Goal: Task Accomplishment & Management: Manage account settings

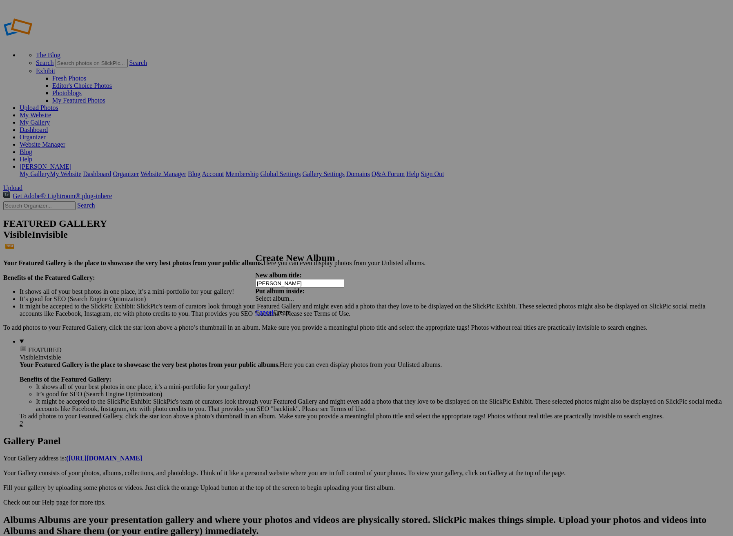
type input "[PERSON_NAME]"
click at [290, 309] on span "Create" at bounding box center [281, 312] width 17 height 7
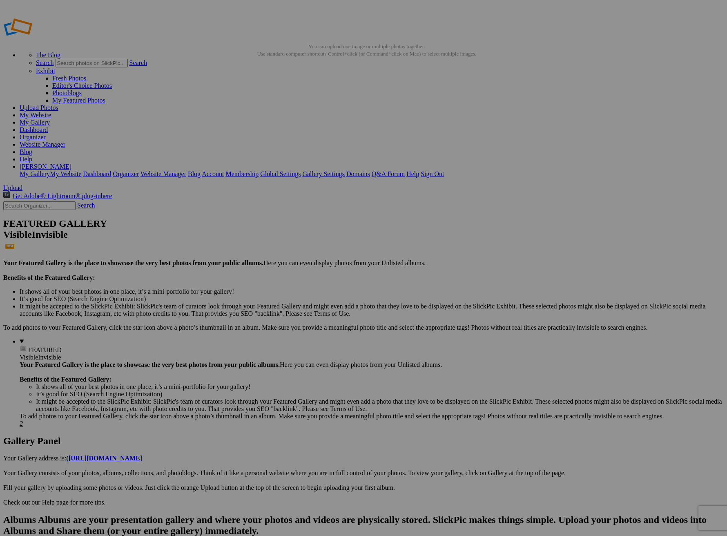
drag, startPoint x: 422, startPoint y: 131, endPoint x: 414, endPoint y: 129, distance: 7.6
type input "[PERSON_NAME]"
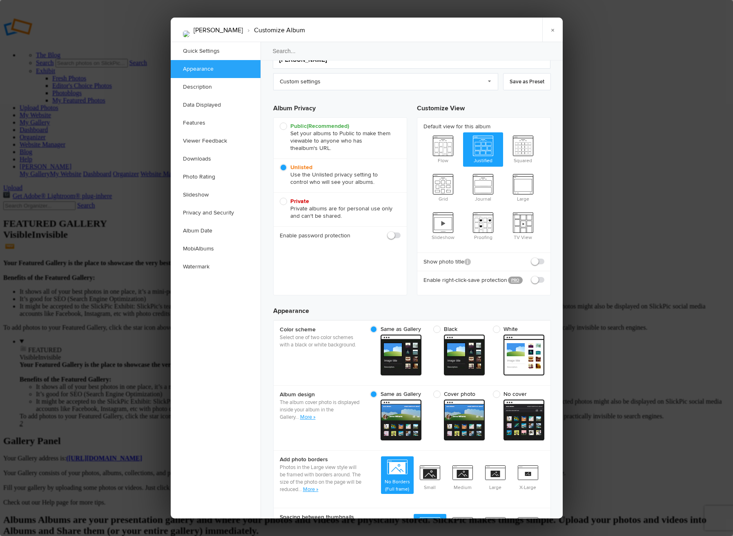
scroll to position [34, 0]
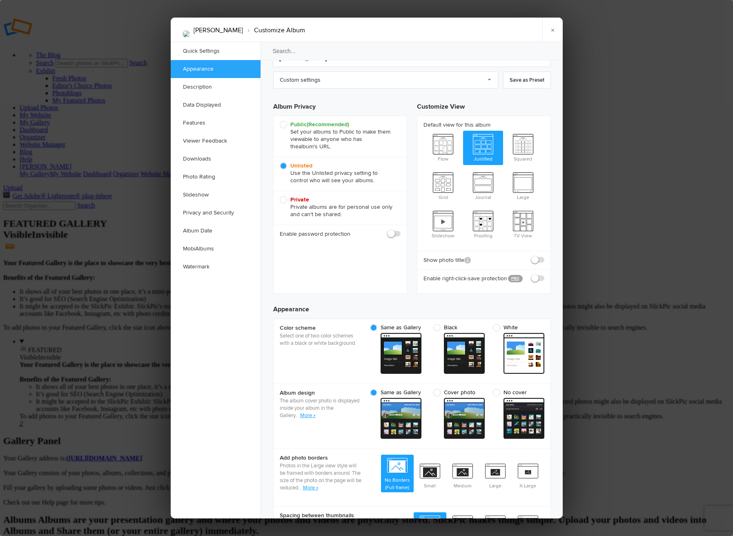
click at [400, 230] on span at bounding box center [400, 230] width 0 height 0
click at [400, 230] on input "checkbox" at bounding box center [400, 229] width 0 height 0
checkbox input "true"
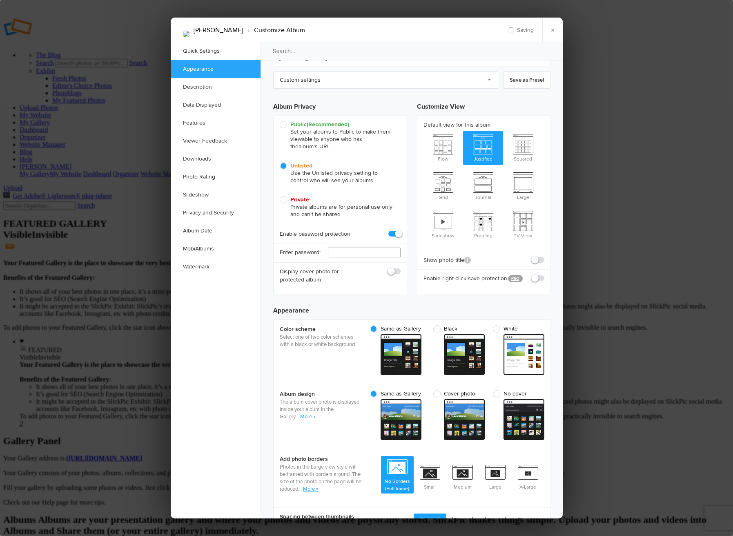
click at [348, 254] on input "text" at bounding box center [364, 252] width 73 height 10
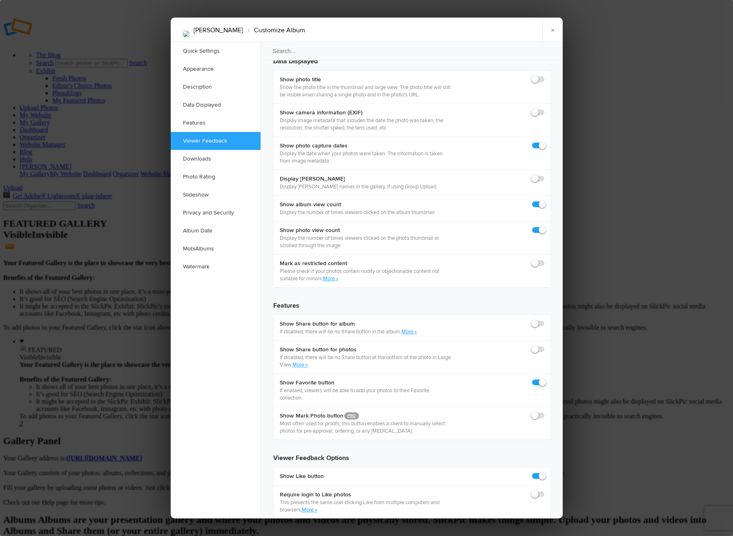
scroll to position [1146, 0]
type input "Chosewood"
drag, startPoint x: 482, startPoint y: 299, endPoint x: 461, endPoint y: 300, distance: 20.4
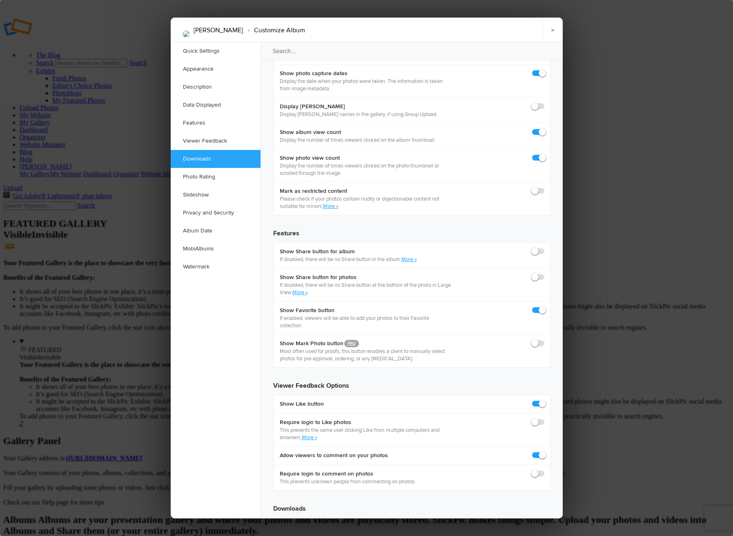
scroll to position [1222, 0]
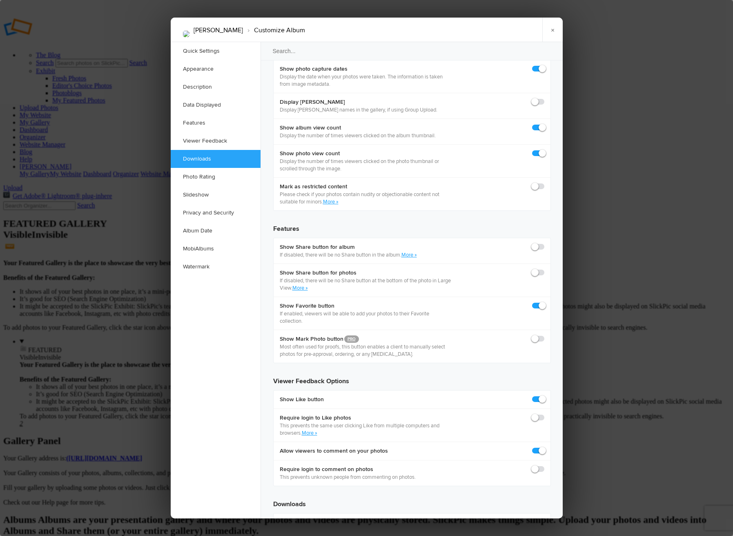
type input "Chosewood"
checkbox input "true"
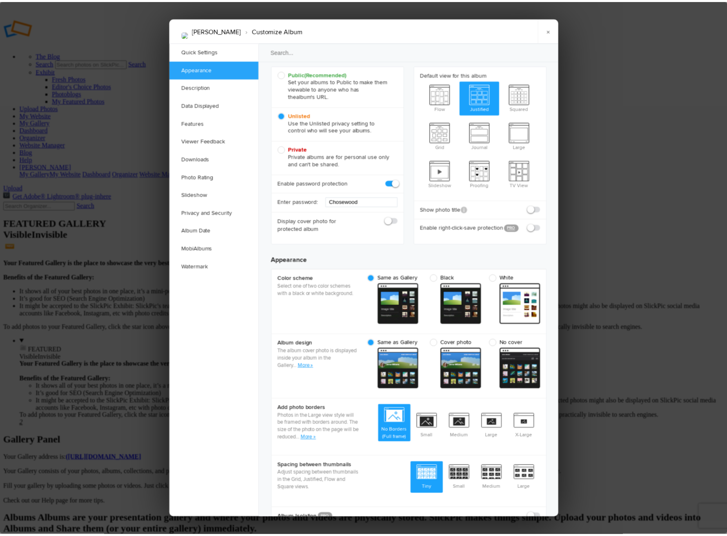
scroll to position [0, 0]
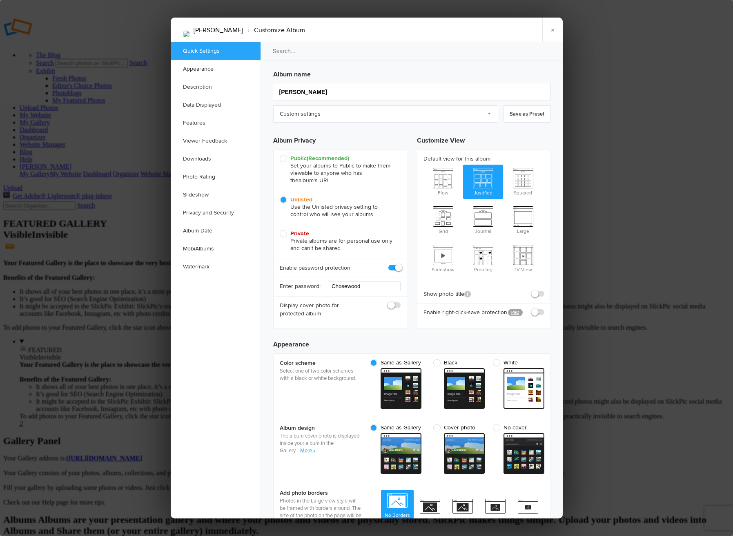
click at [551, 33] on link "×" at bounding box center [552, 30] width 20 height 24
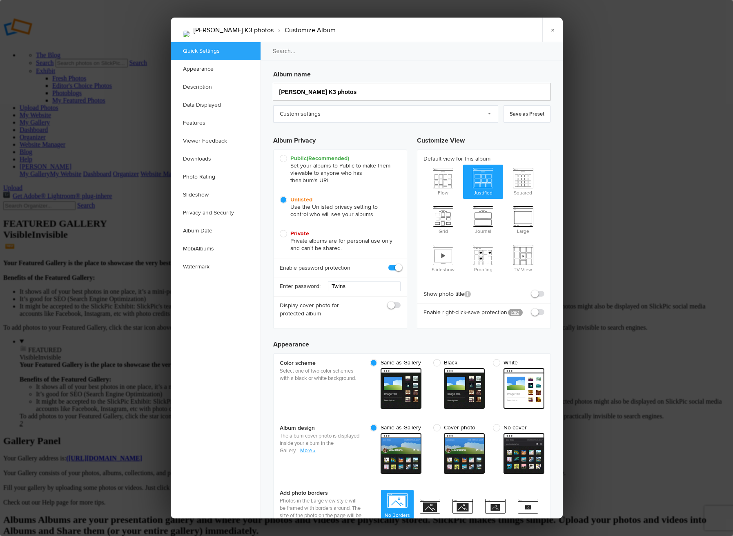
drag, startPoint x: 309, startPoint y: 92, endPoint x: 301, endPoint y: 91, distance: 7.8
click at [302, 91] on input "Sanchez K3 photos" at bounding box center [412, 92] width 278 height 18
type input "[PERSON_NAME] photos"
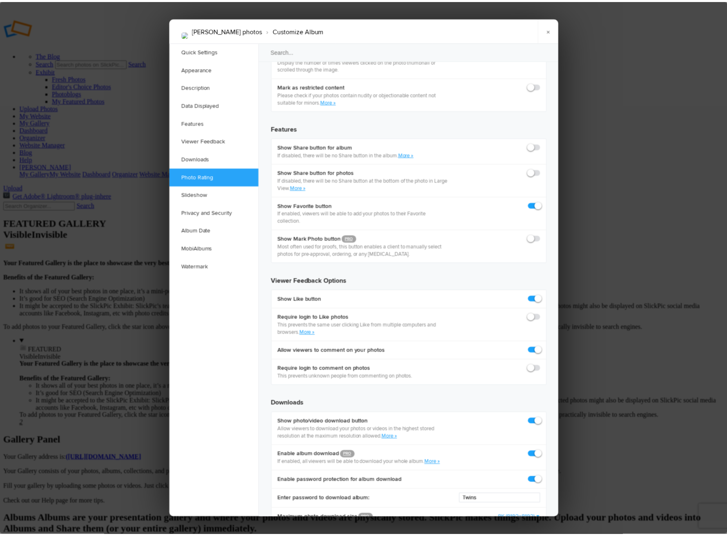
scroll to position [1316, 0]
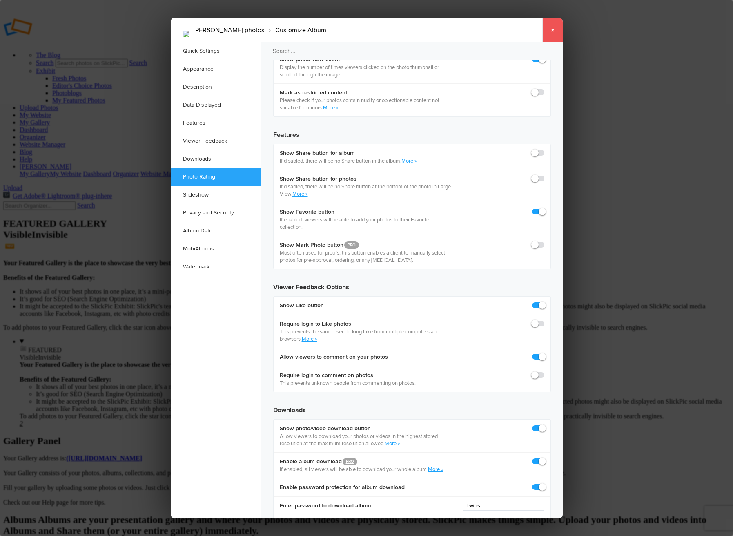
type input "[PERSON_NAME] photos"
click at [552, 29] on link "×" at bounding box center [552, 30] width 20 height 24
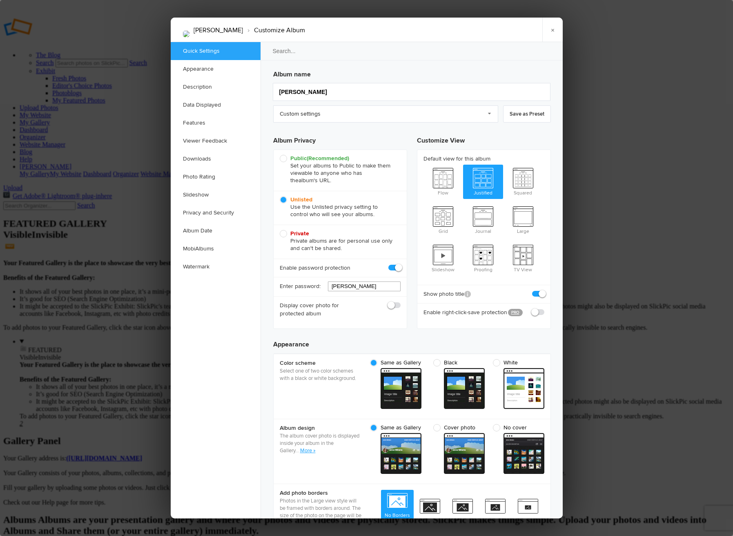
click at [370, 287] on input "Wilson" at bounding box center [364, 286] width 73 height 10
click at [369, 287] on input "Wilson" at bounding box center [364, 286] width 73 height 10
click at [555, 30] on link "×" at bounding box center [552, 30] width 20 height 24
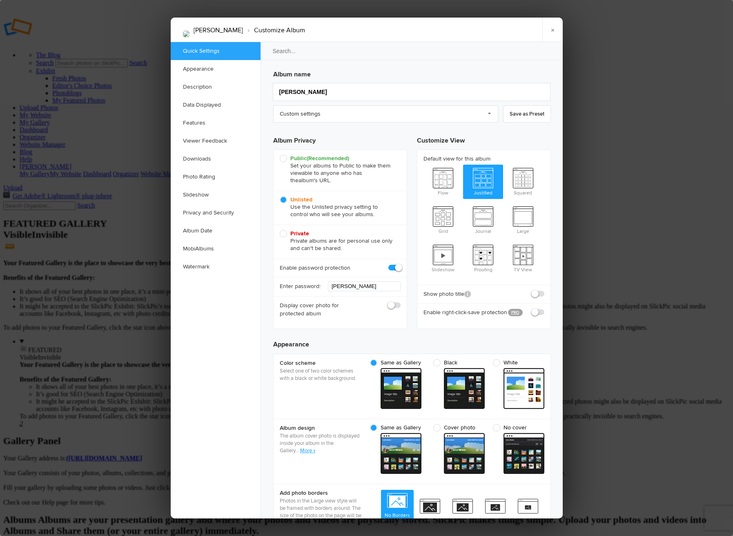
drag, startPoint x: 551, startPoint y: 33, endPoint x: 544, endPoint y: 38, distance: 7.9
click at [550, 33] on link "×" at bounding box center [552, 30] width 20 height 24
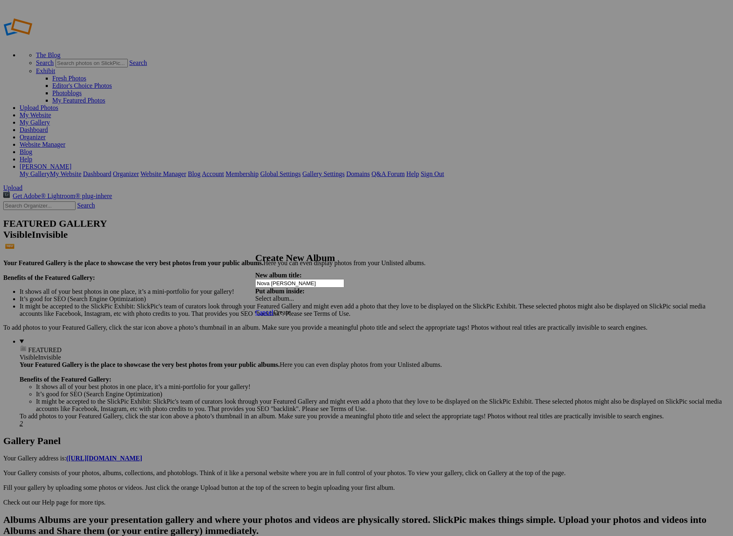
type input "Nova [PERSON_NAME]"
click at [290, 309] on span "Create" at bounding box center [281, 312] width 17 height 7
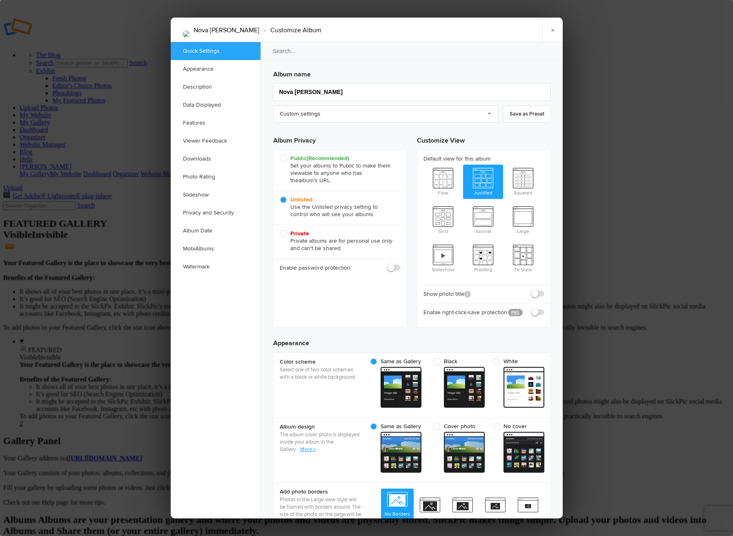
click at [400, 264] on span at bounding box center [400, 264] width 0 height 0
click at [400, 264] on input "checkbox" at bounding box center [400, 263] width 0 height 0
checkbox input "true"
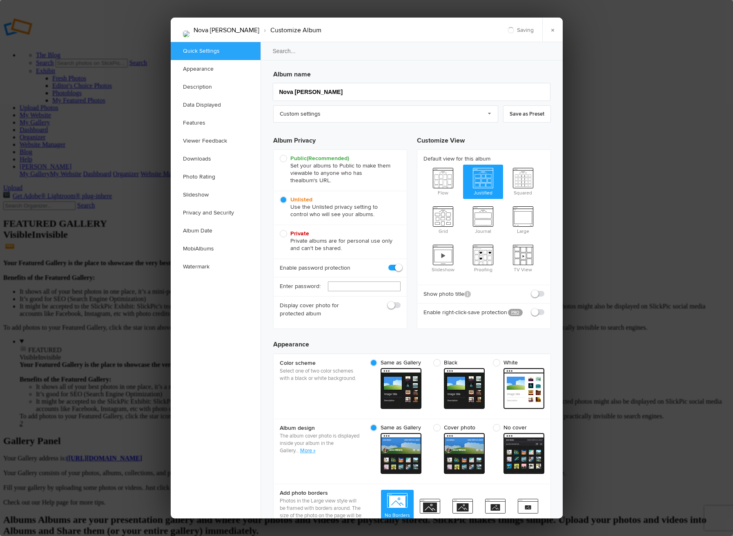
click at [353, 287] on input "text" at bounding box center [364, 286] width 73 height 10
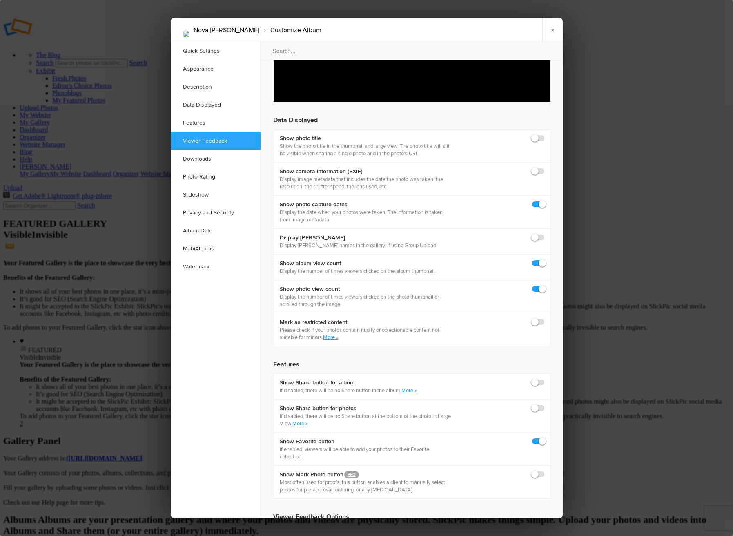
scroll to position [1087, 0]
type input "[PERSON_NAME]"
drag, startPoint x: 481, startPoint y: 359, endPoint x: 464, endPoint y: 359, distance: 17.6
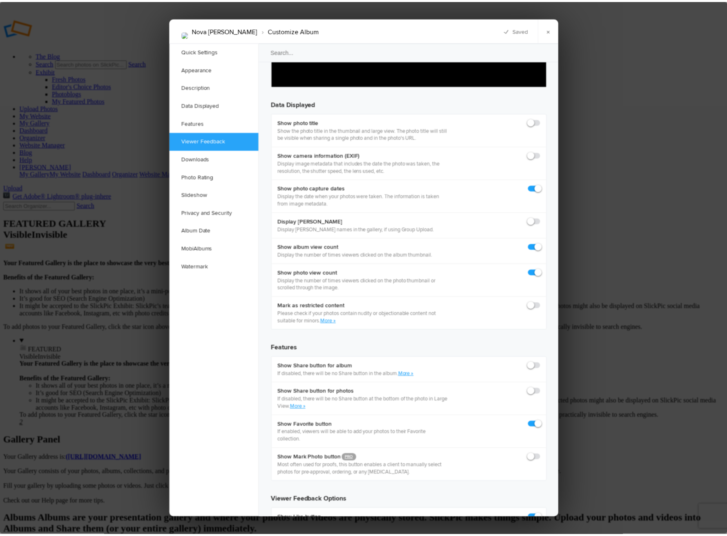
scroll to position [1104, 0]
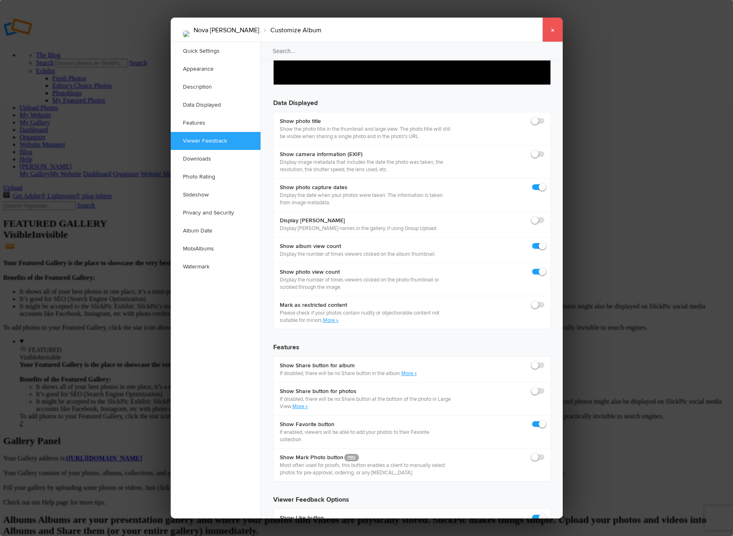
type input "[PERSON_NAME]"
click at [552, 29] on link "×" at bounding box center [552, 30] width 20 height 24
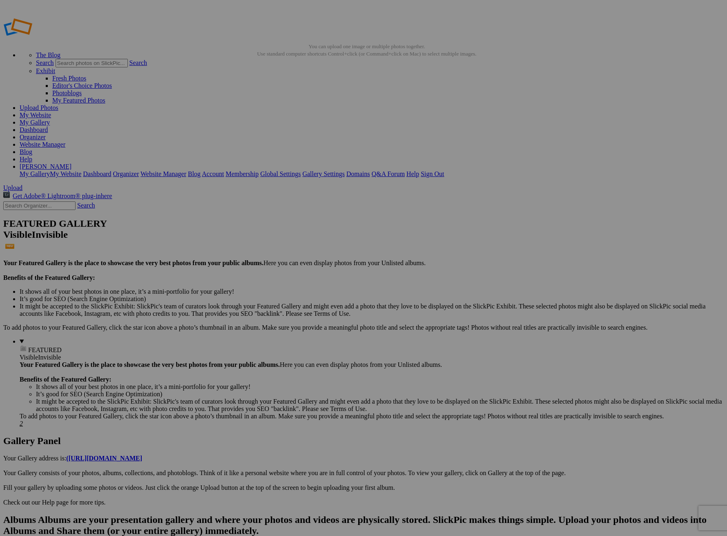
scroll to position [2, 0]
